Goal: Navigation & Orientation: Find specific page/section

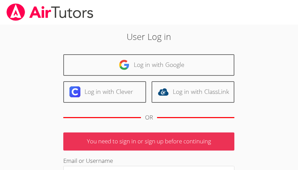
scroll to position [11, 0]
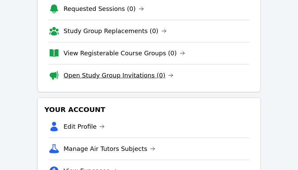
scroll to position [137, 0]
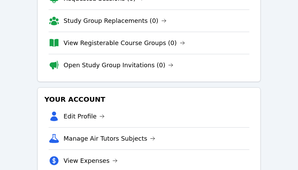
scroll to position [103, 0]
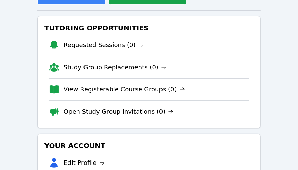
scroll to position [103, 0]
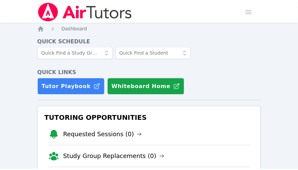
scroll to position [103, 0]
